Goal: Task Accomplishment & Management: Use online tool/utility

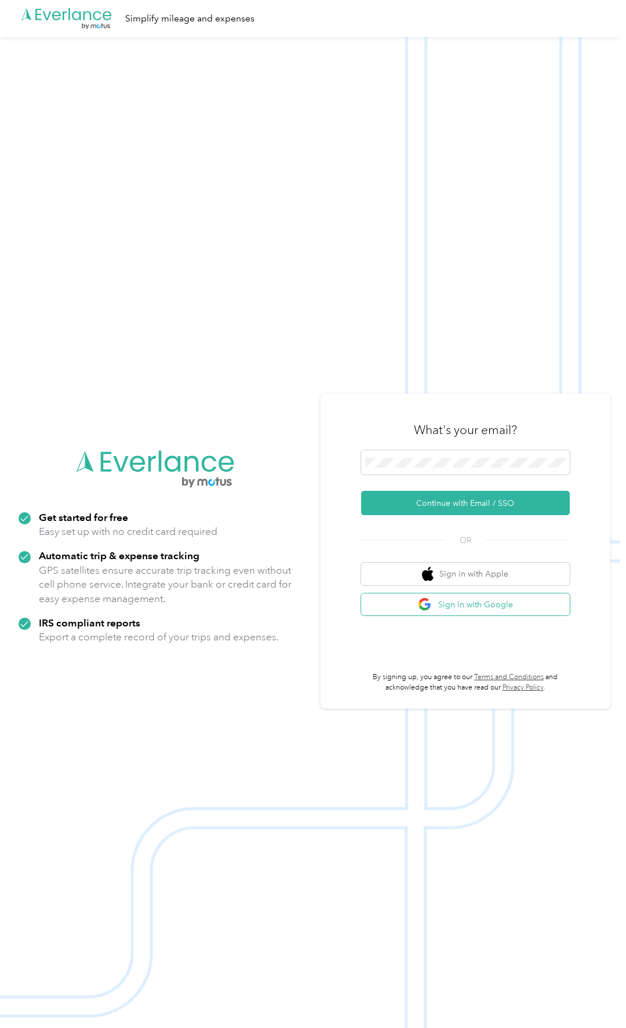
click at [432, 602] on img "button" at bounding box center [425, 604] width 14 height 14
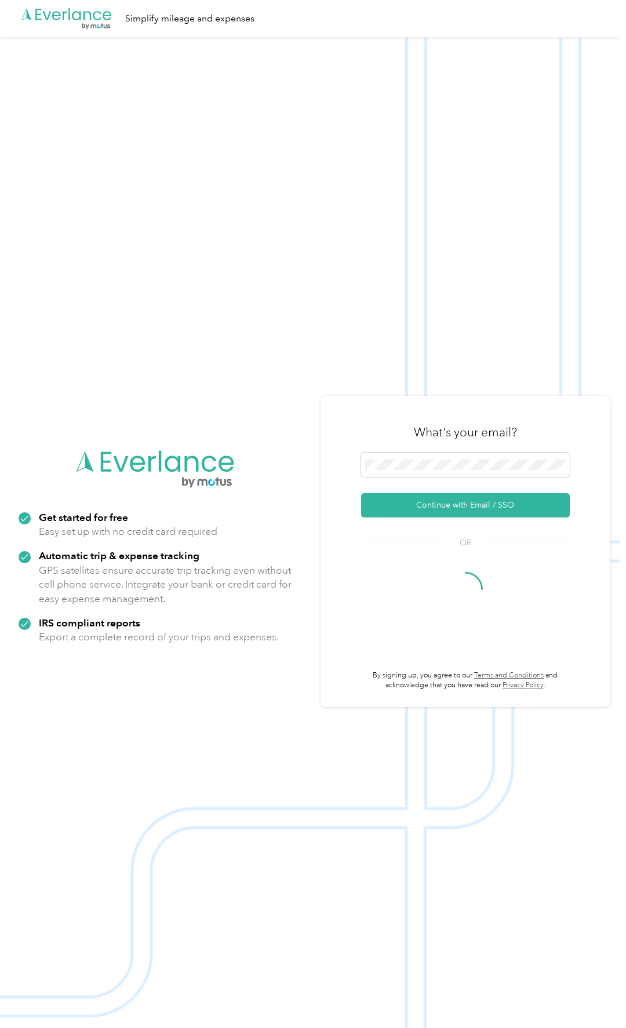
click at [416, 560] on div "What's your email? Continue with Email / SSO OR By signing up, you agree to our…" at bounding box center [465, 551] width 209 height 279
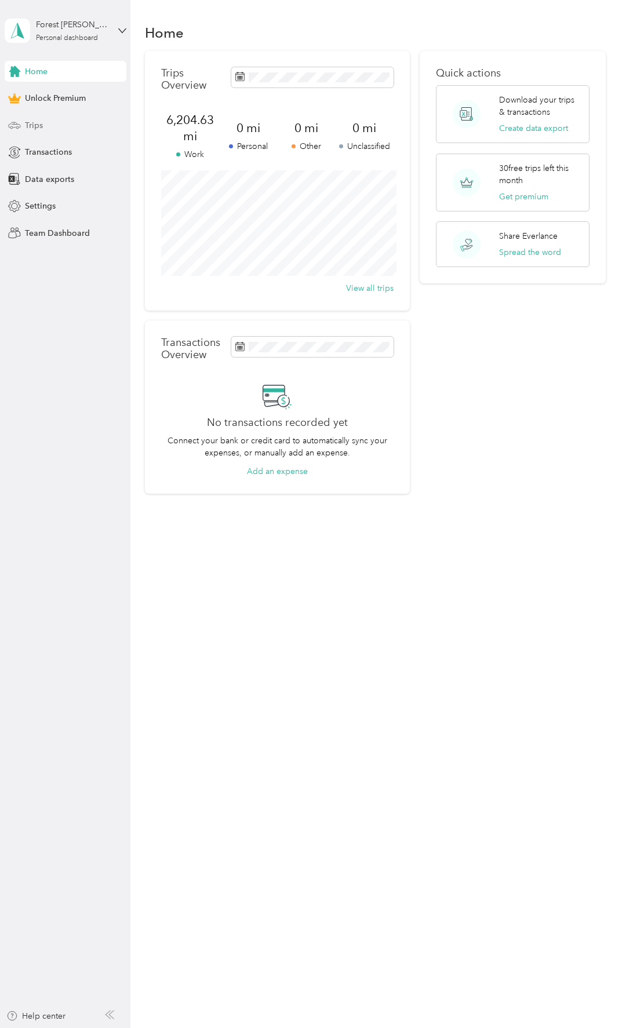
click at [46, 127] on div "Trips" at bounding box center [66, 125] width 122 height 21
click at [68, 123] on div "Trips" at bounding box center [66, 125] width 122 height 21
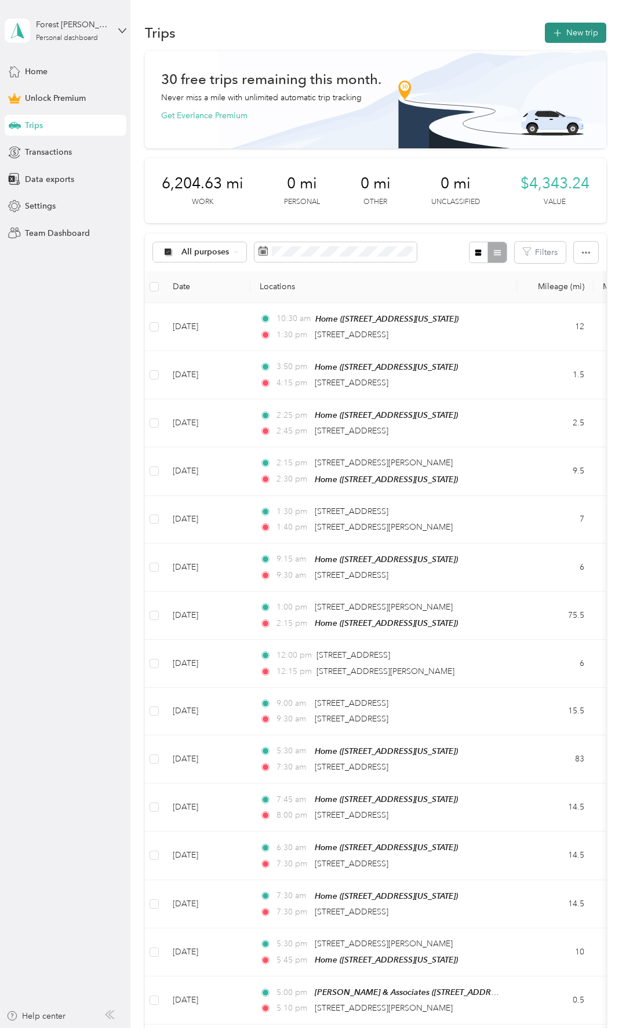
click at [564, 28] on icon "button" at bounding box center [556, 33] width 13 height 13
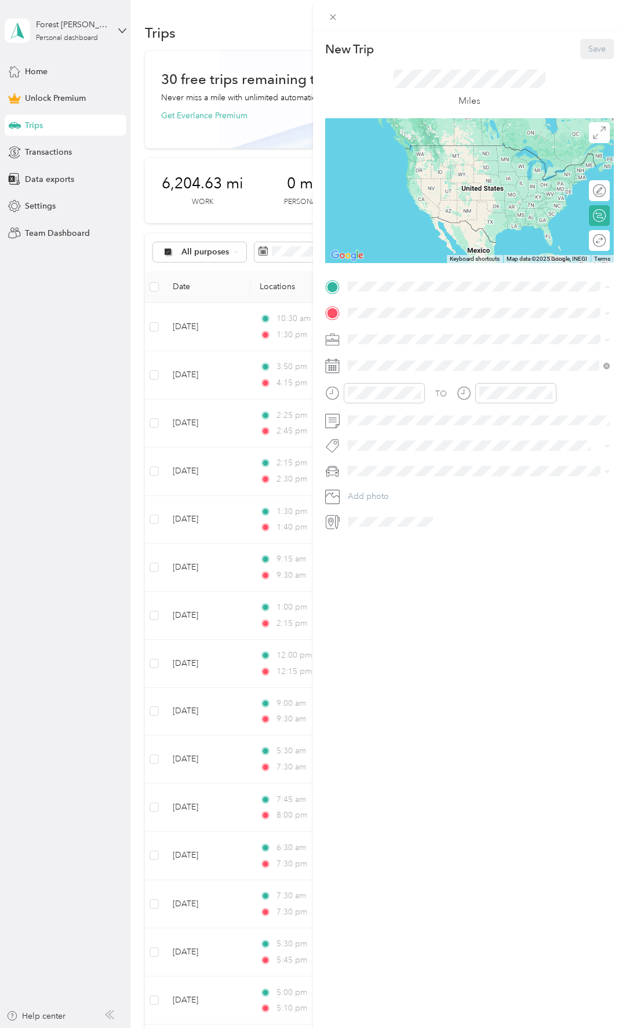
click at [416, 341] on span "5075 Winster Drive, 27106, Winston-Salem, North Carolina, United States" at bounding box center [428, 346] width 116 height 10
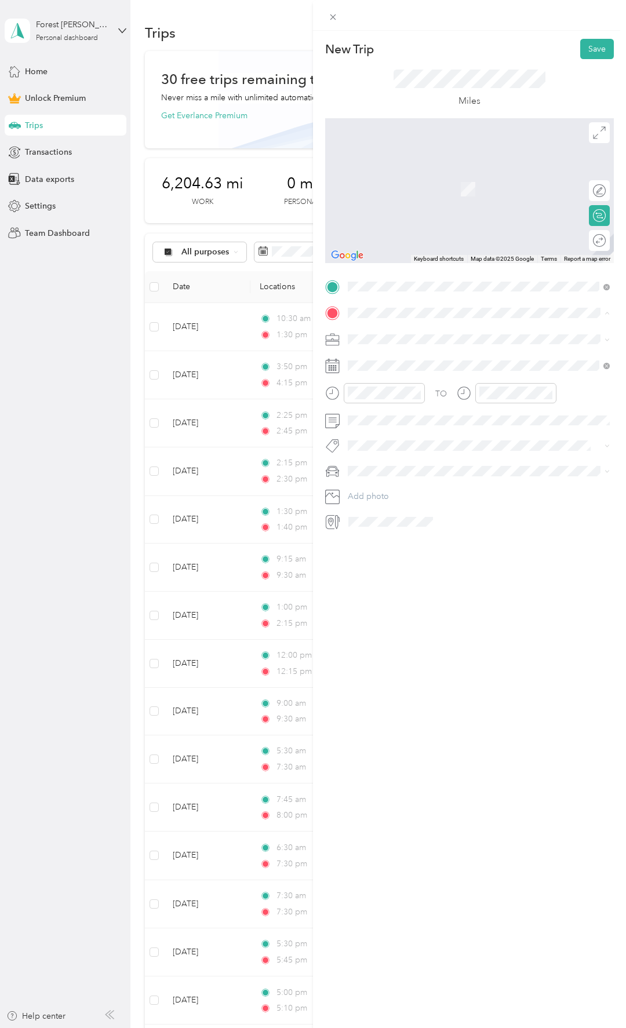
click at [443, 449] on span "185 Kimel Park Drive, 27103, Winston-Salem, North Carolina, United States" at bounding box center [460, 445] width 180 height 10
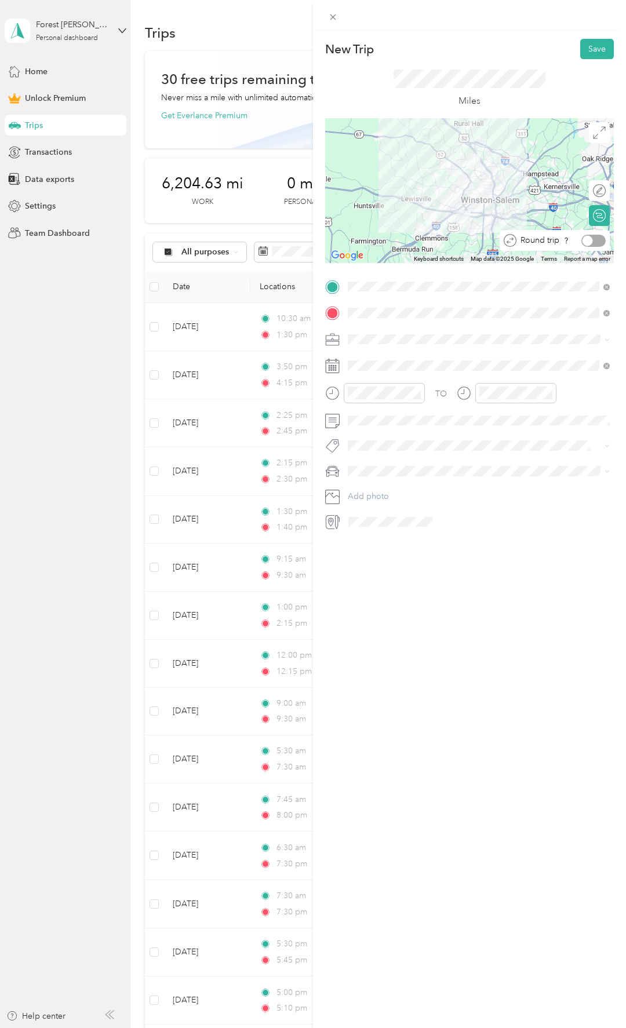
click at [599, 241] on div at bounding box center [593, 241] width 24 height 12
click at [401, 469] on div "30" at bounding box center [401, 471] width 15 height 14
click at [391, 399] on span "Film Production" at bounding box center [380, 400] width 57 height 10
click at [343, 392] on div at bounding box center [383, 393] width 81 height 20
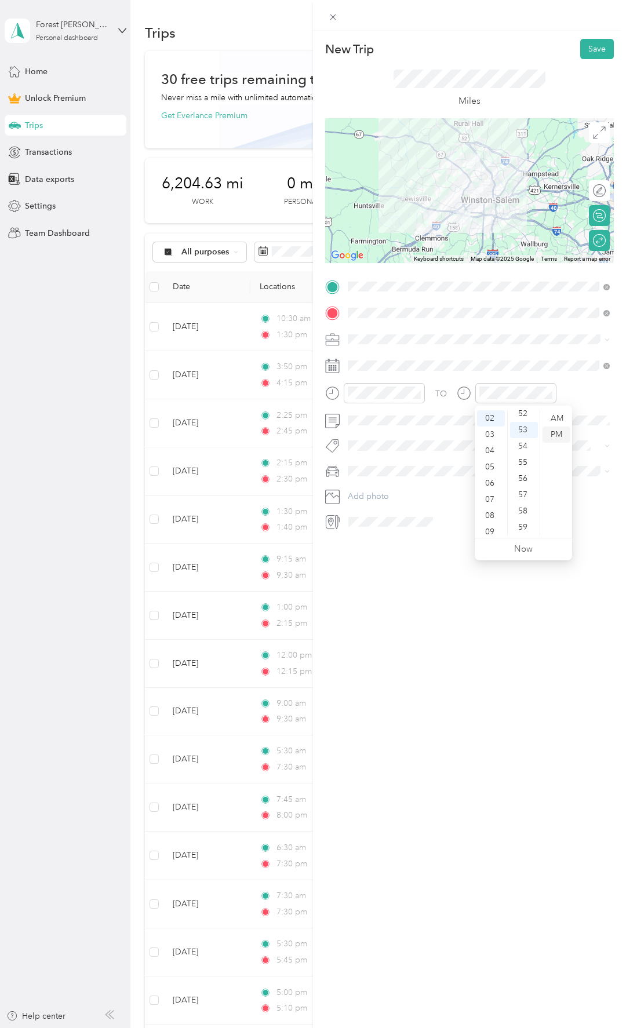
click at [561, 434] on div "PM" at bounding box center [556, 434] width 28 height 16
click at [529, 400] on div at bounding box center [515, 393] width 81 height 20
click at [415, 426] on span at bounding box center [478, 420] width 270 height 19
click at [426, 492] on span "Jeep Grand Cherokee" at bounding box center [393, 492] width 83 height 10
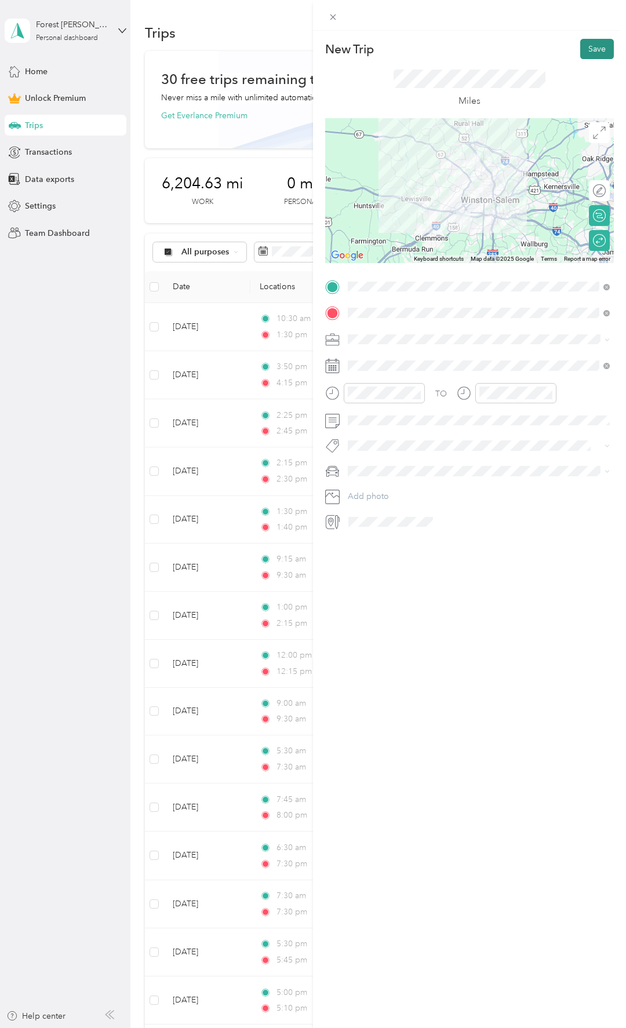
click at [590, 52] on button "Save" at bounding box center [597, 49] width 34 height 20
